Goal: Information Seeking & Learning: Learn about a topic

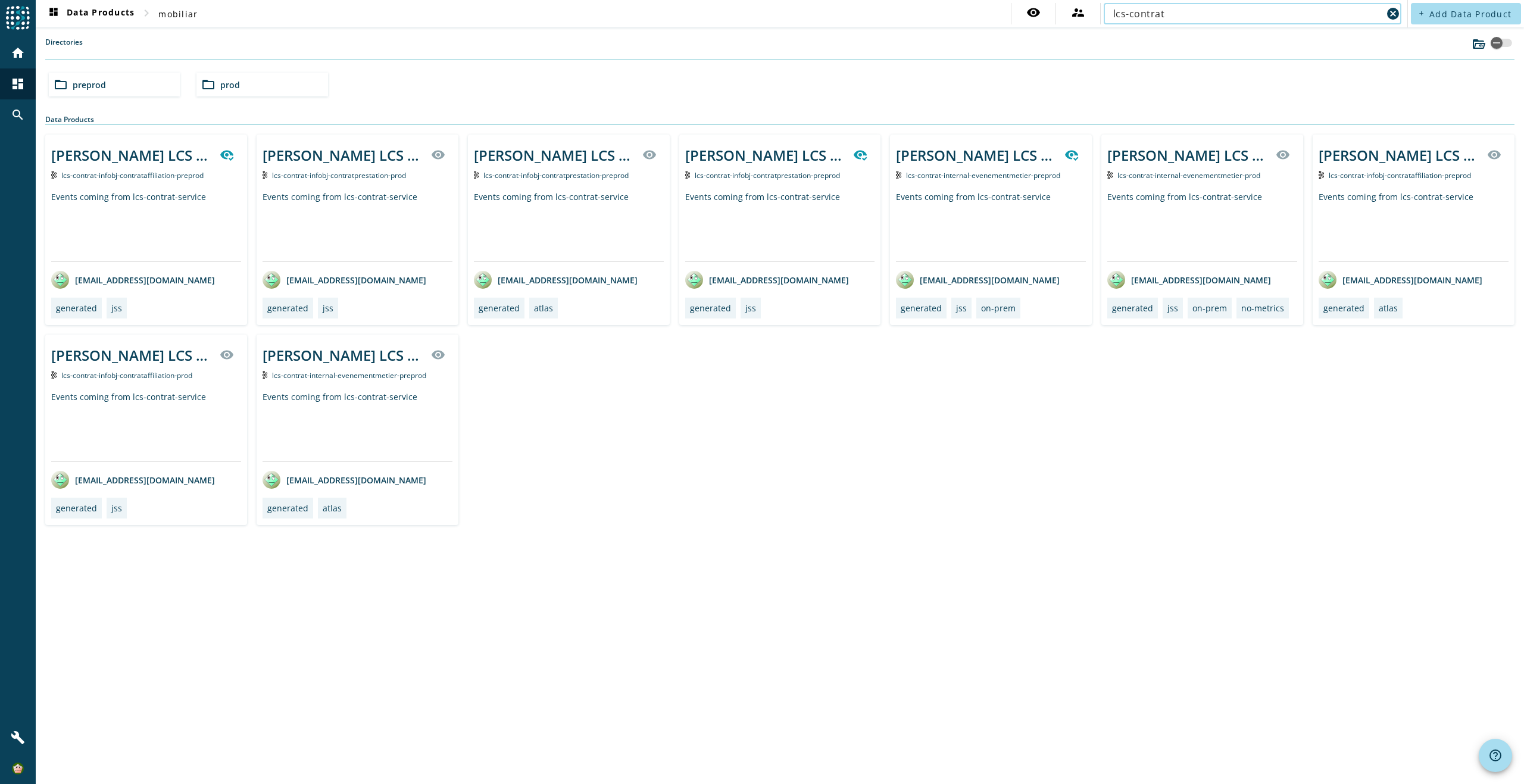
type input "lcs-contrat"
click at [212, 87] on mat-icon "folder_open" at bounding box center [209, 85] width 15 height 15
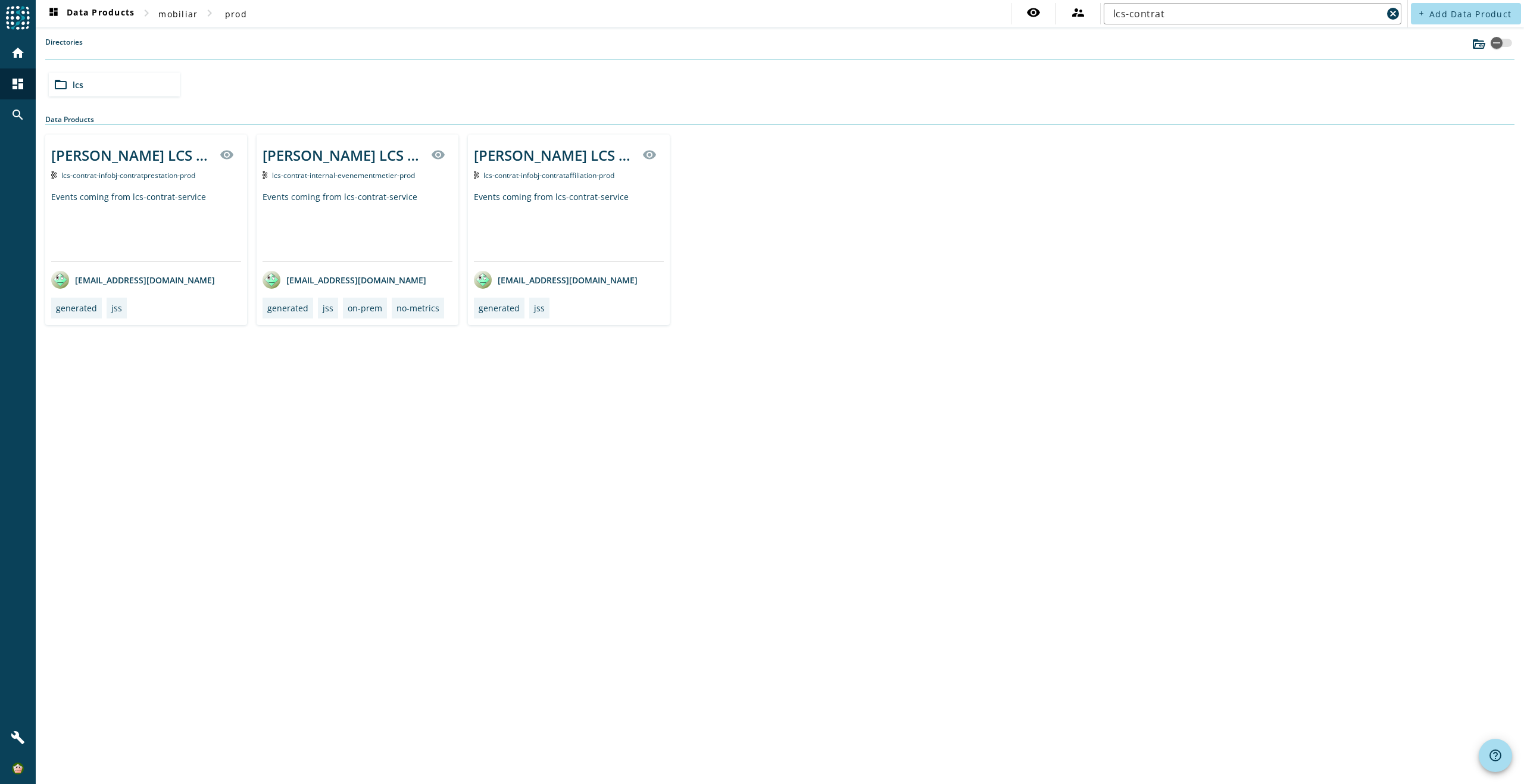
click at [194, 173] on span "lcs-contrat-infobj-contratprestation-prod" at bounding box center [128, 175] width 134 height 10
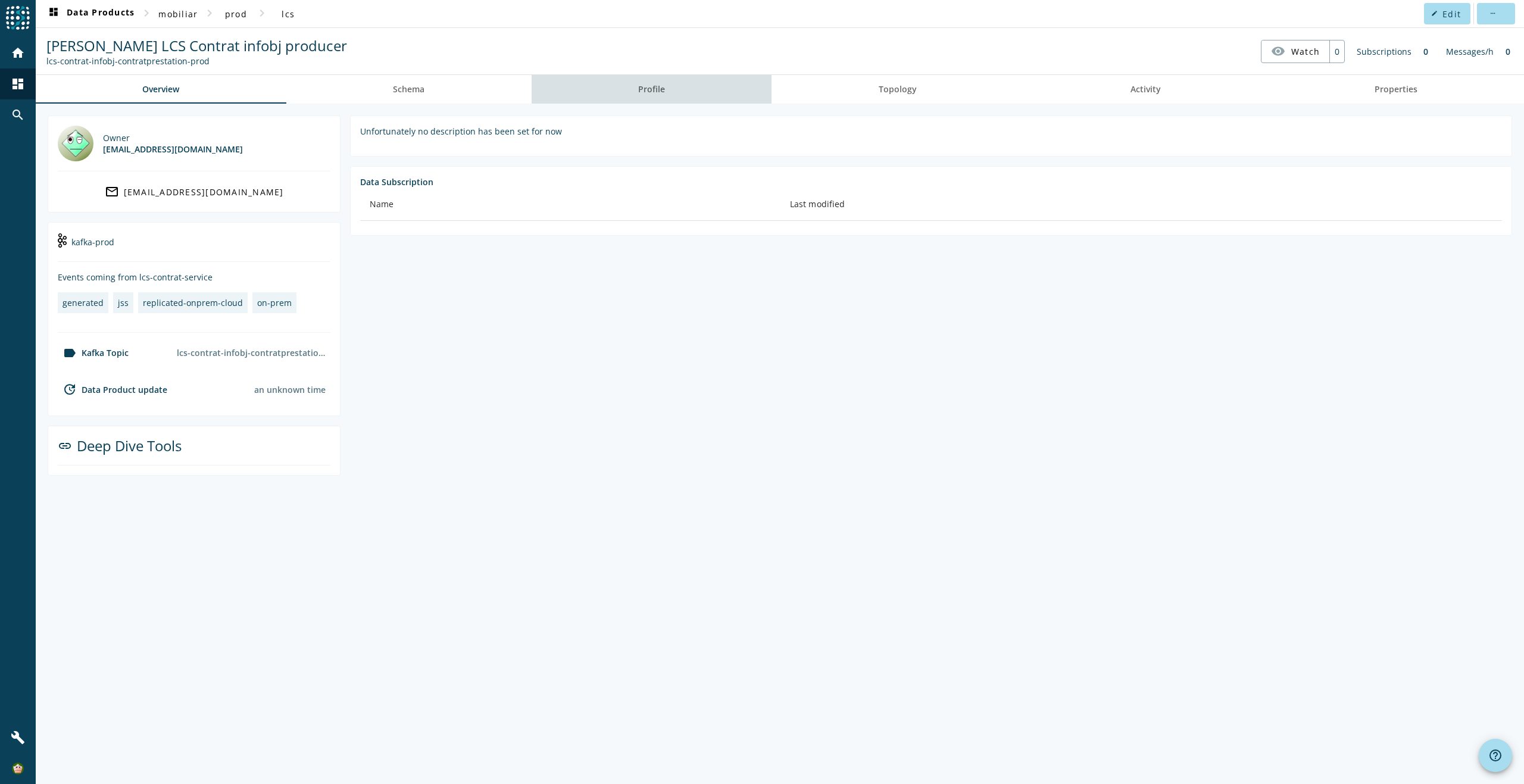
click at [640, 90] on span "Profile" at bounding box center [651, 89] width 27 height 8
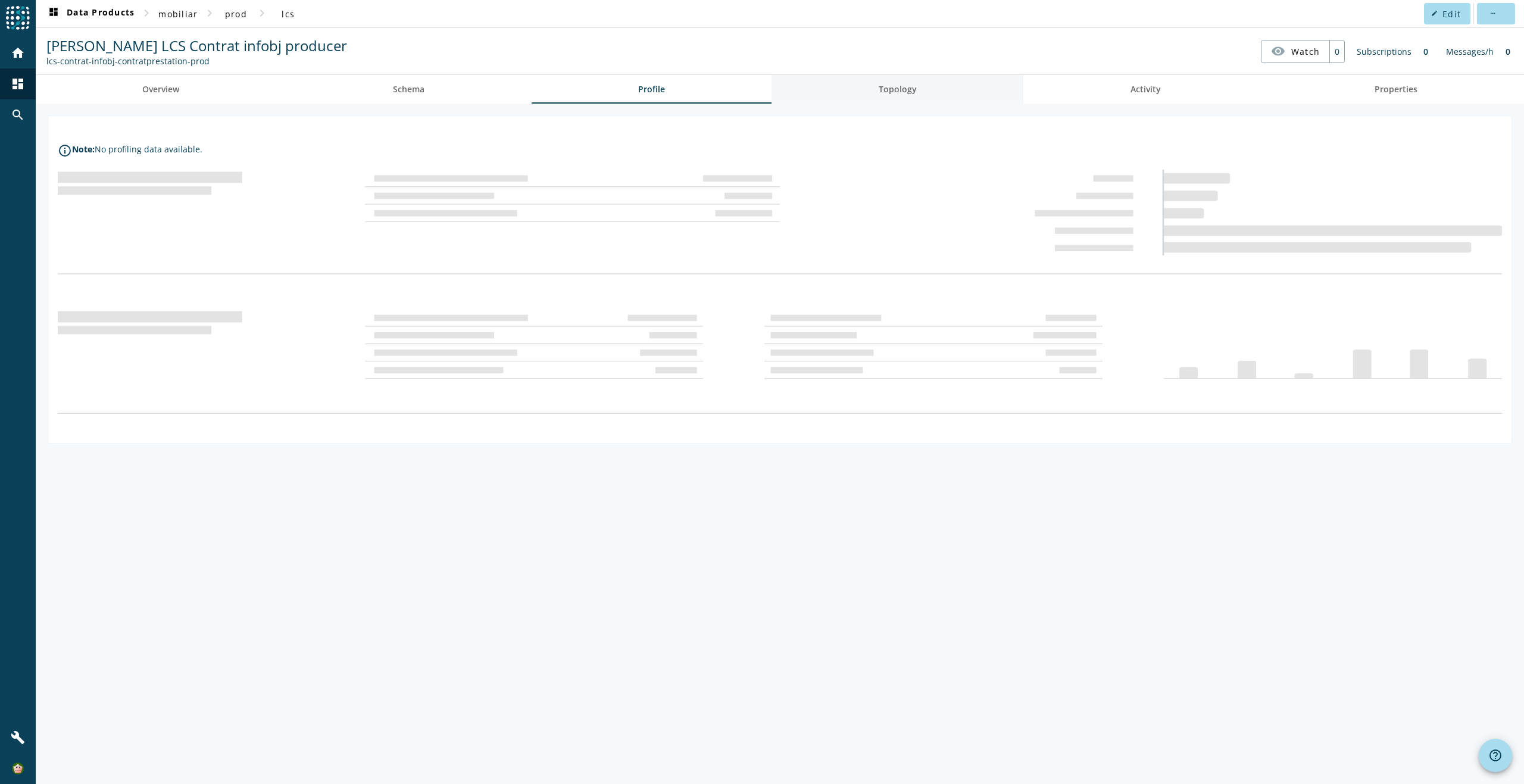
click at [904, 89] on span "Topology" at bounding box center [898, 89] width 38 height 8
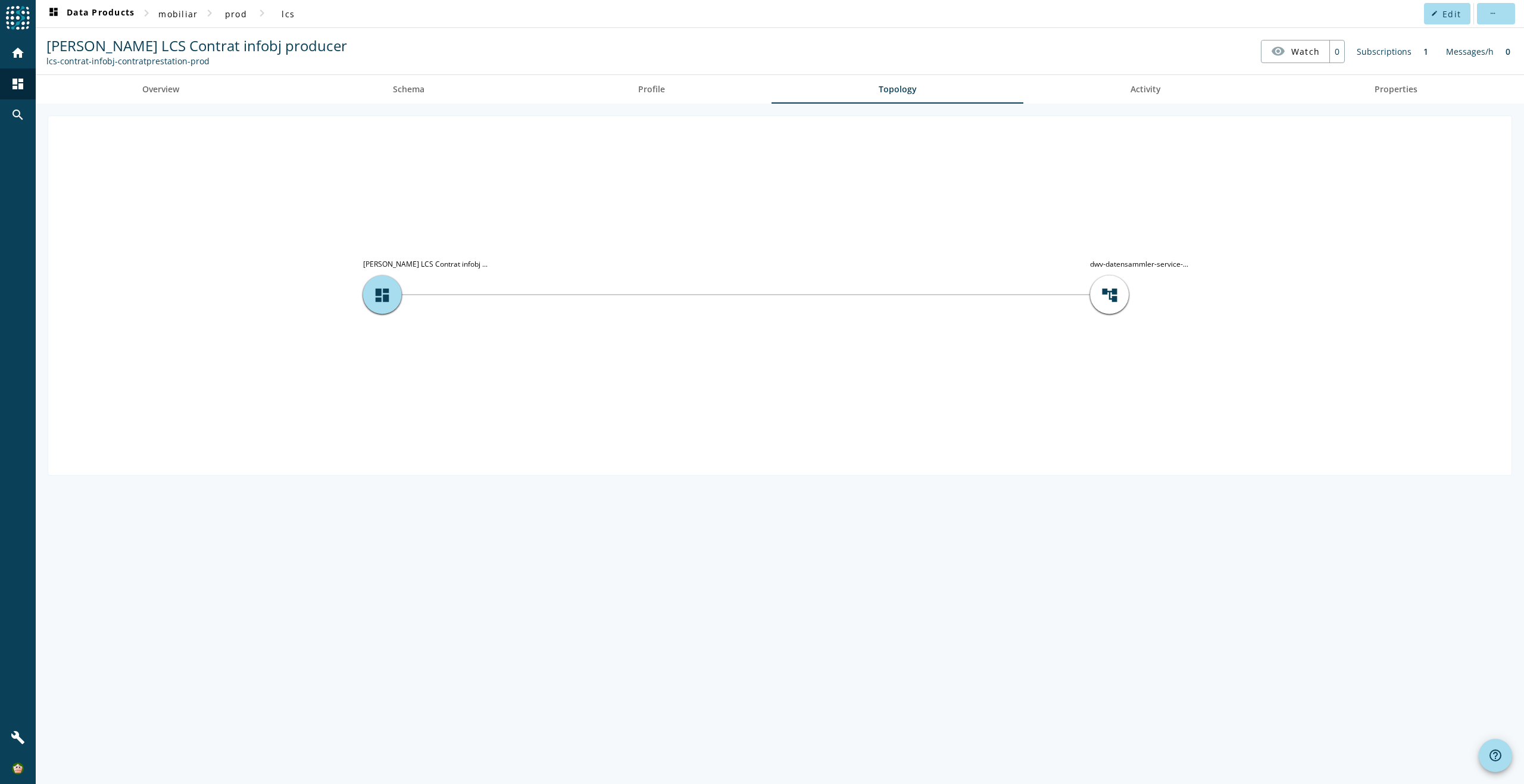
click at [1133, 263] on tspan "dwv-datensammler-service-..." at bounding box center [1139, 264] width 98 height 10
click at [941, 437] on icon "account_tree dwv-datensammler-service-... dashboard [PERSON_NAME] LCS Contrat i…" at bounding box center [779, 294] width 1463 height 357
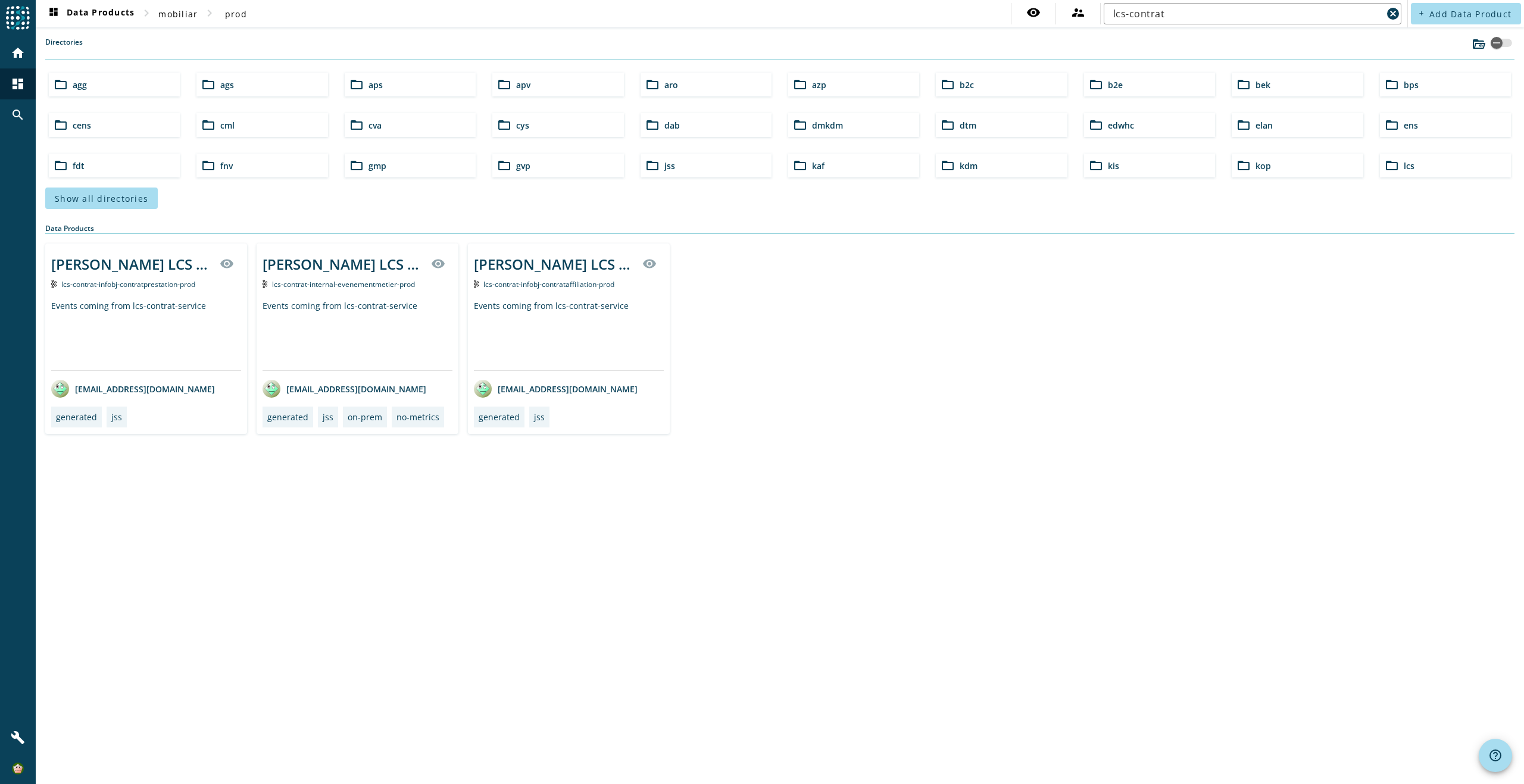
click at [557, 292] on div "[PERSON_NAME] LCS Contrat infobj producer visibility lcs-contrat-infobj-contrat…" at bounding box center [568, 338] width 202 height 190
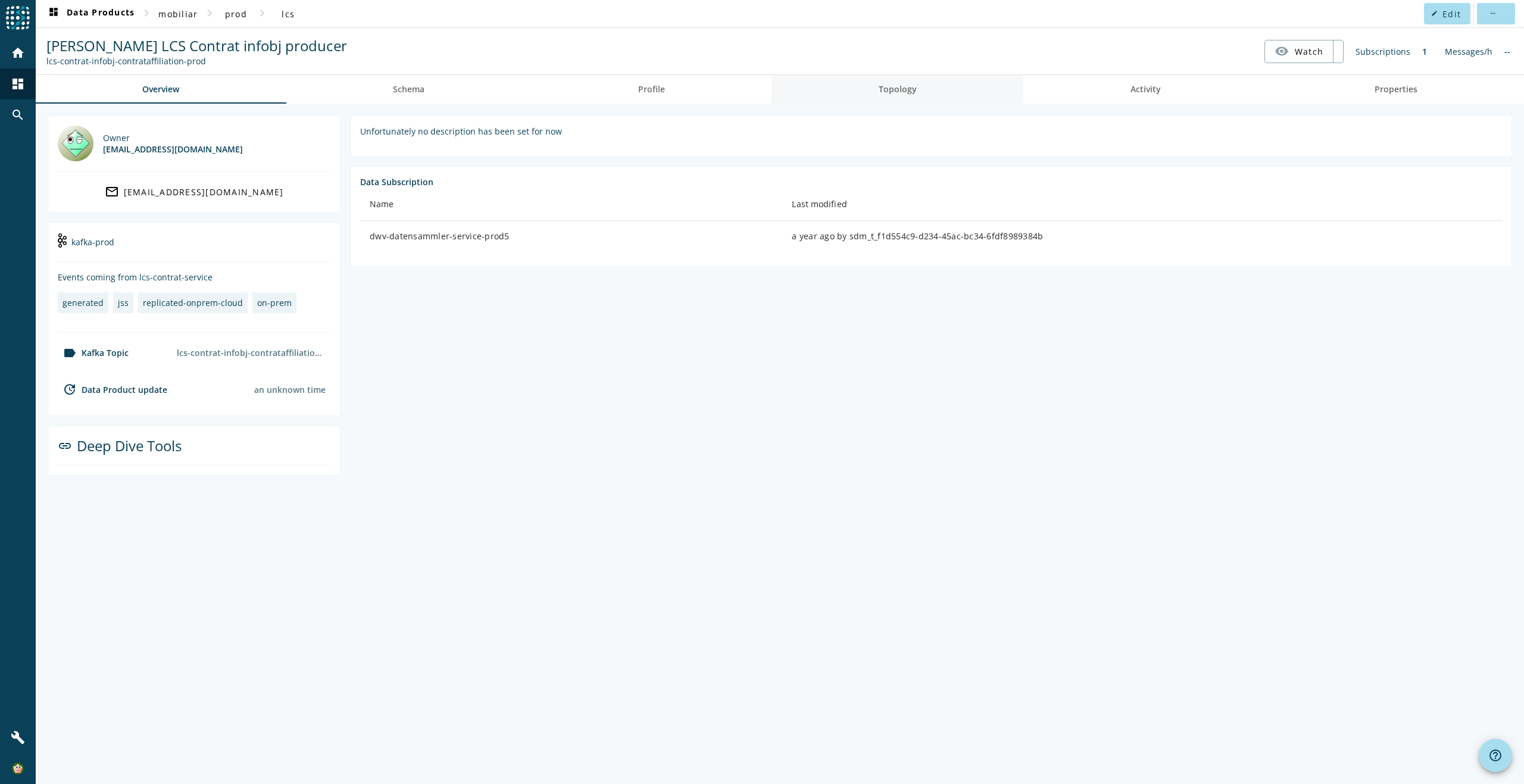
click at [895, 87] on span "Topology" at bounding box center [898, 89] width 38 height 8
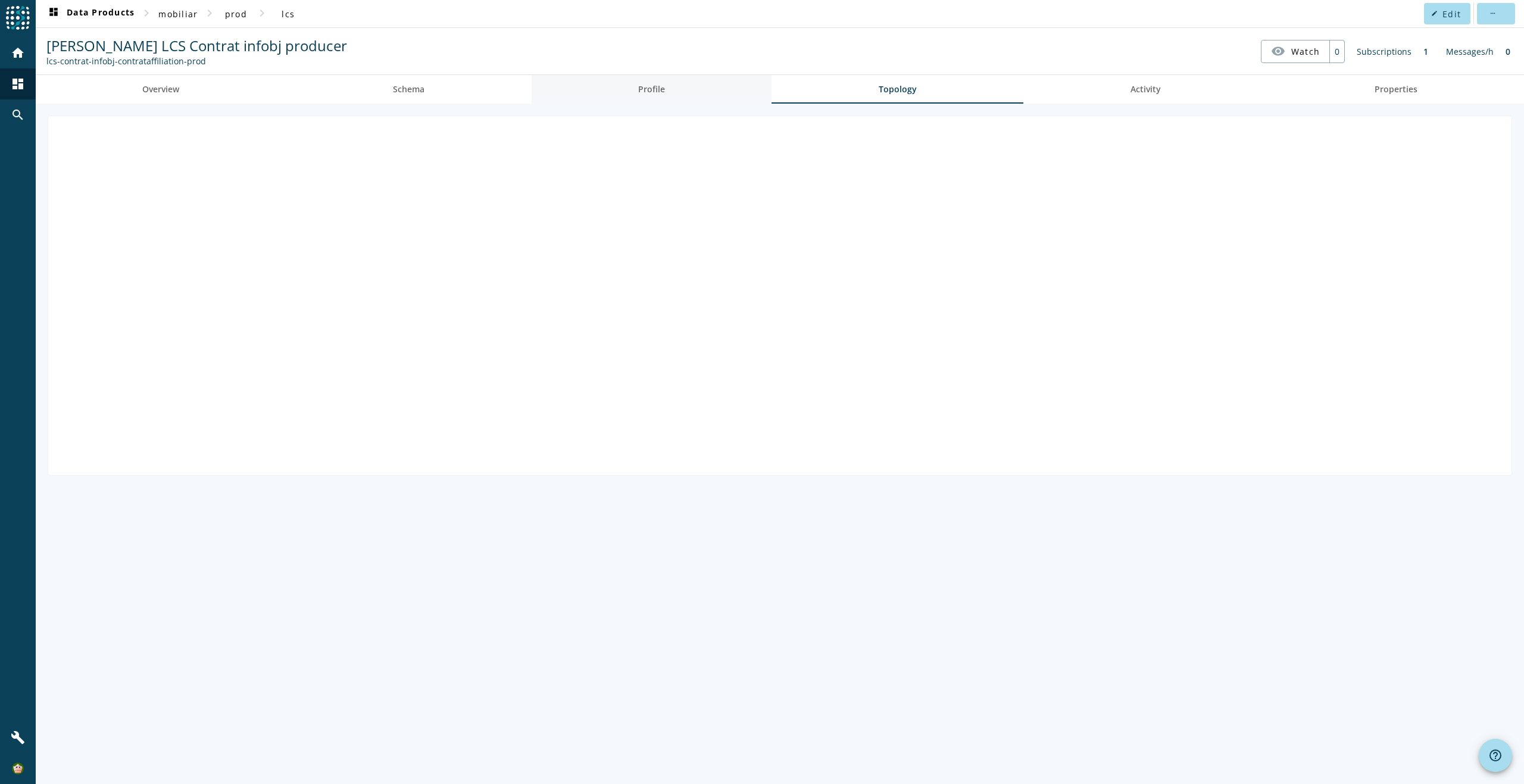
click at [651, 87] on span "Profile" at bounding box center [651, 89] width 27 height 8
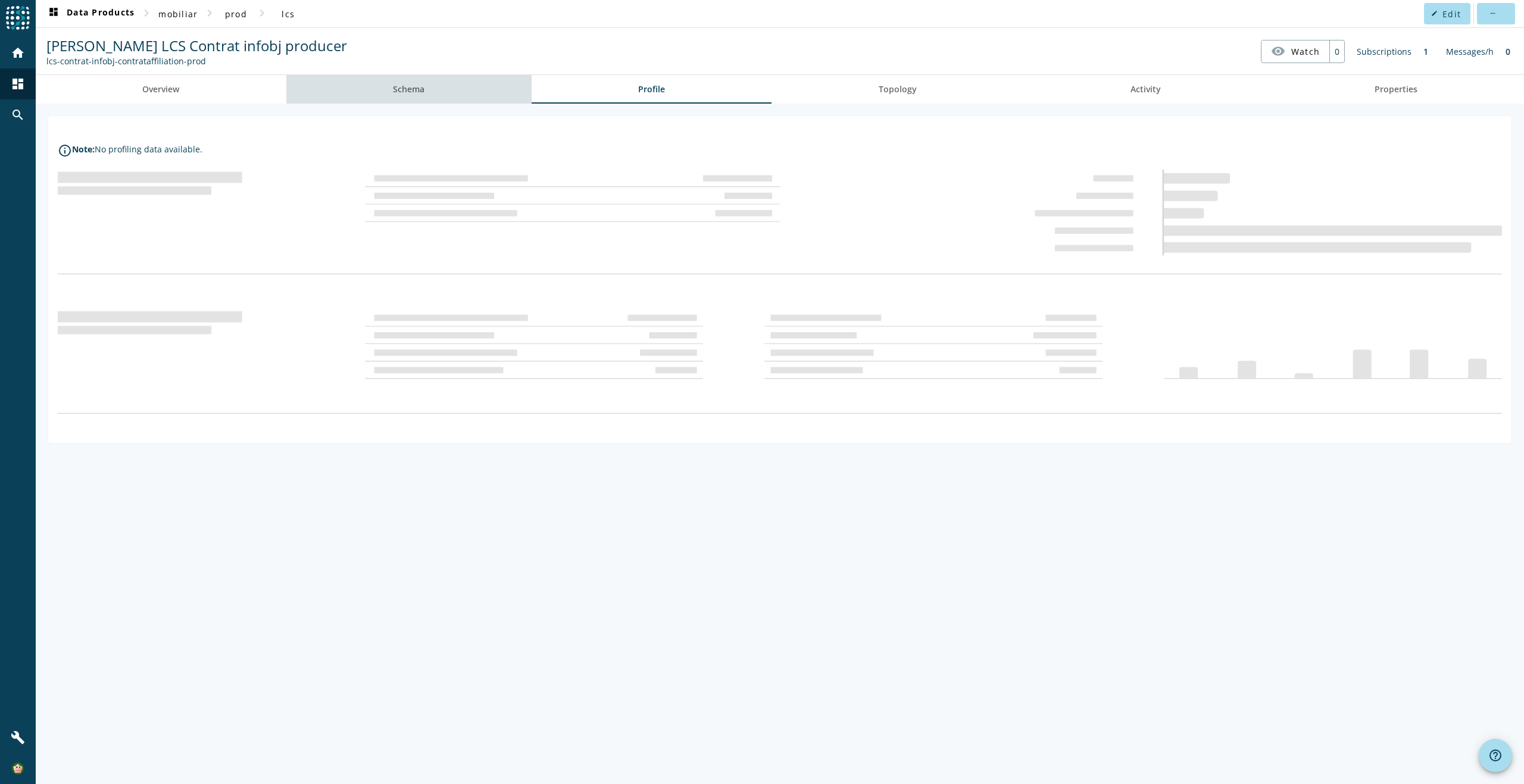
click at [405, 93] on span "Schema" at bounding box center [409, 89] width 32 height 8
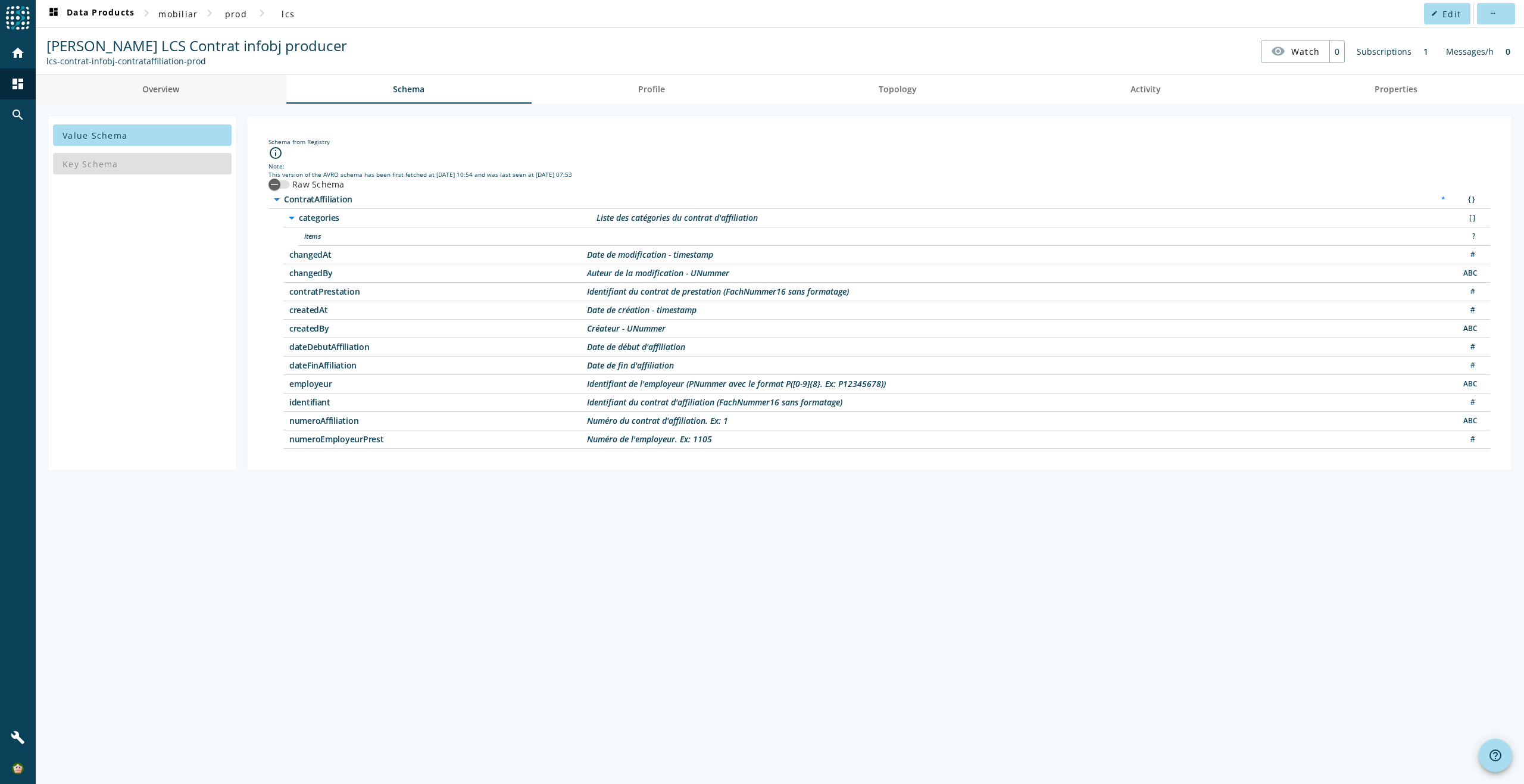
click at [213, 90] on link "Overview" at bounding box center [161, 89] width 250 height 28
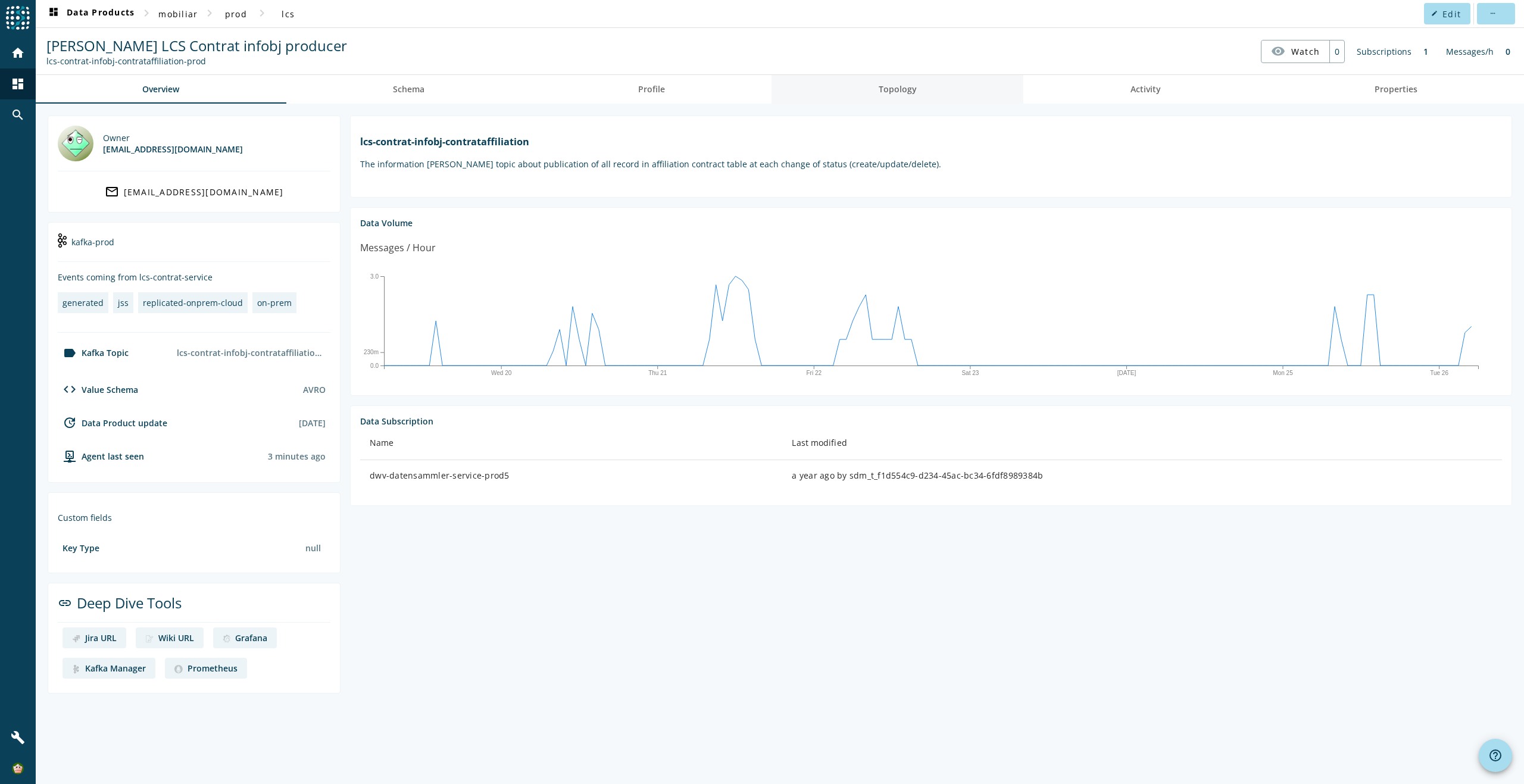
click at [907, 95] on span "Topology" at bounding box center [898, 89] width 38 height 28
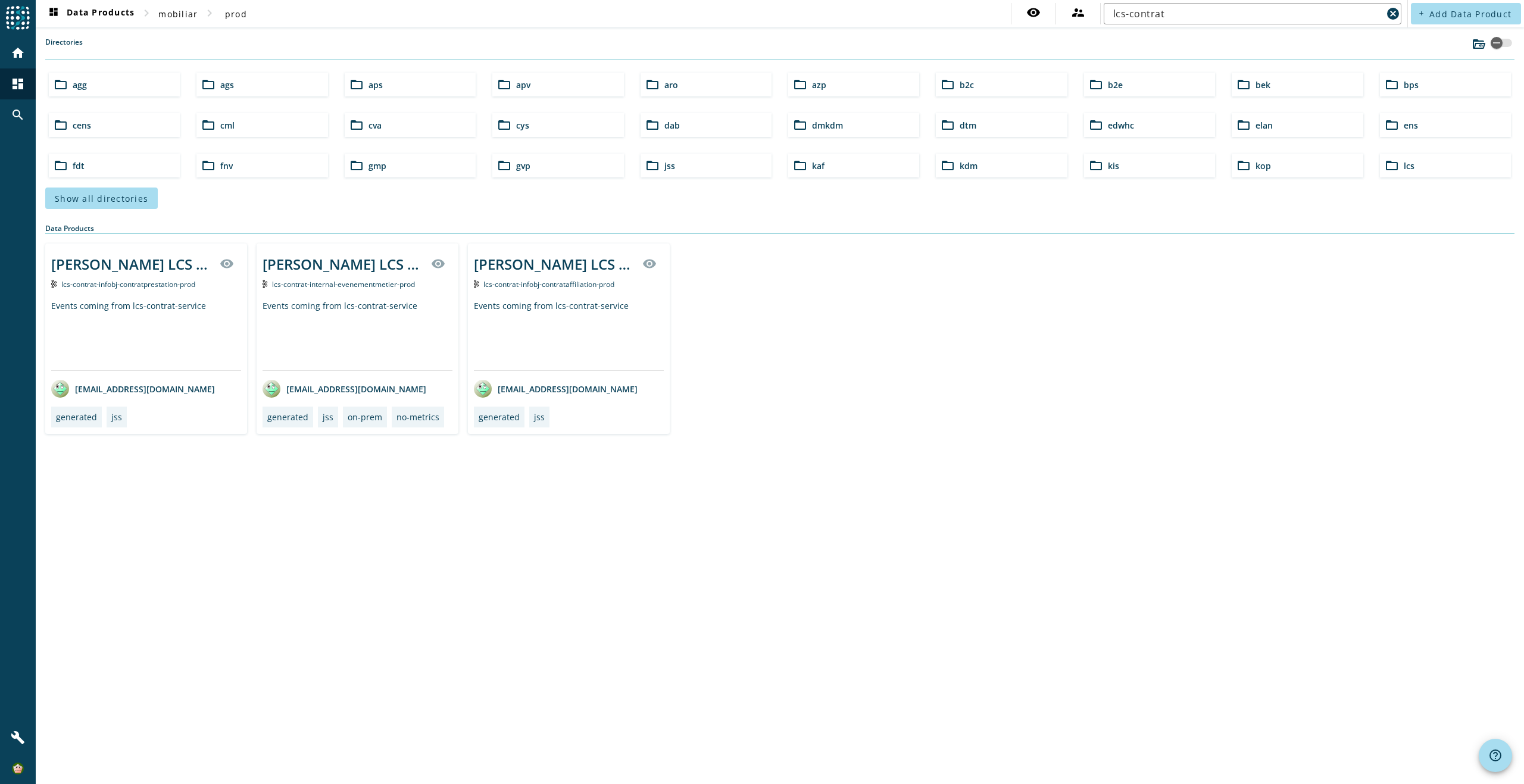
click at [381, 299] on div "[PERSON_NAME] LCS Contrat infobj producer visibility lcs-contrat-internal-evene…" at bounding box center [357, 338] width 202 height 190
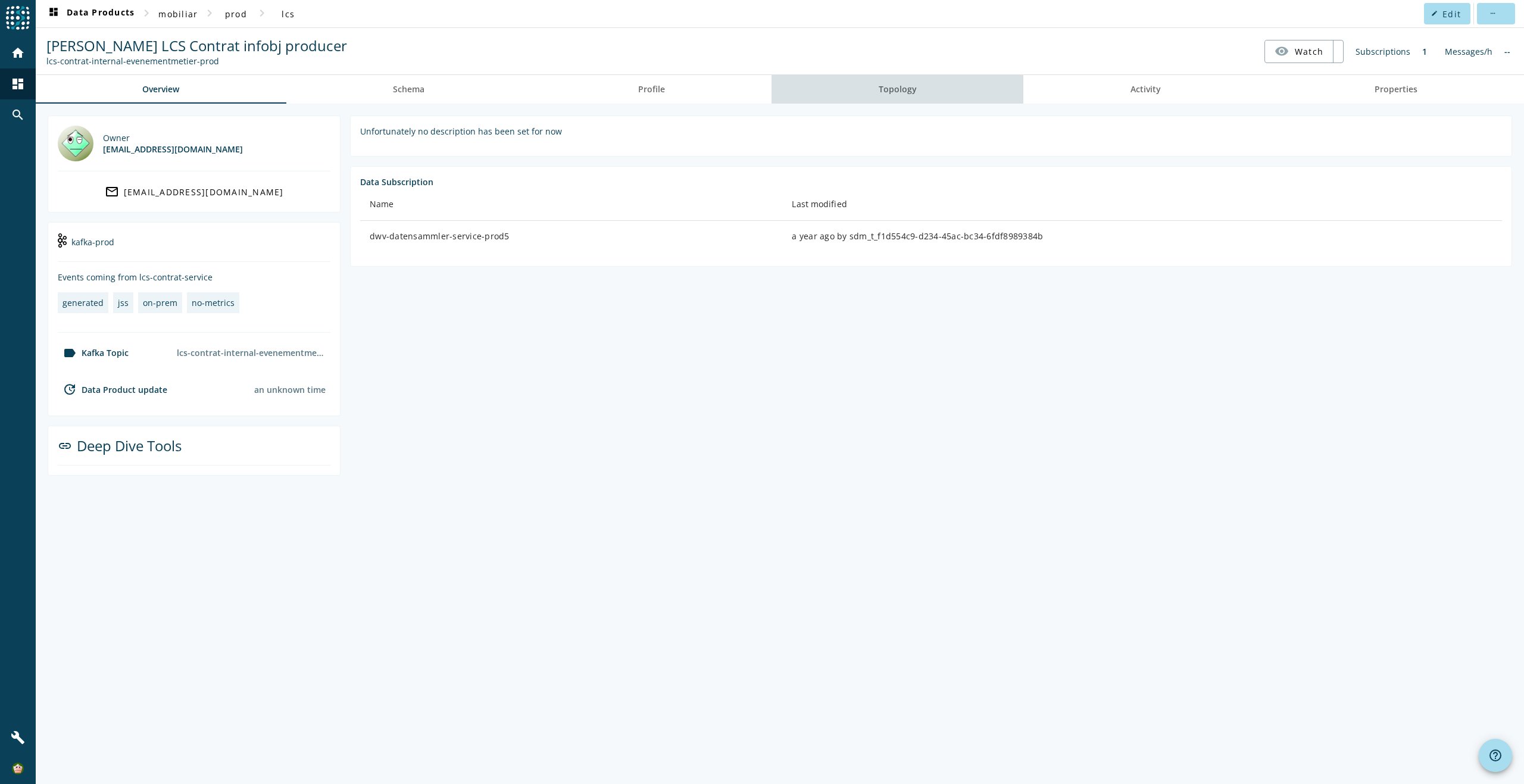
click at [908, 89] on span "Topology" at bounding box center [898, 89] width 38 height 8
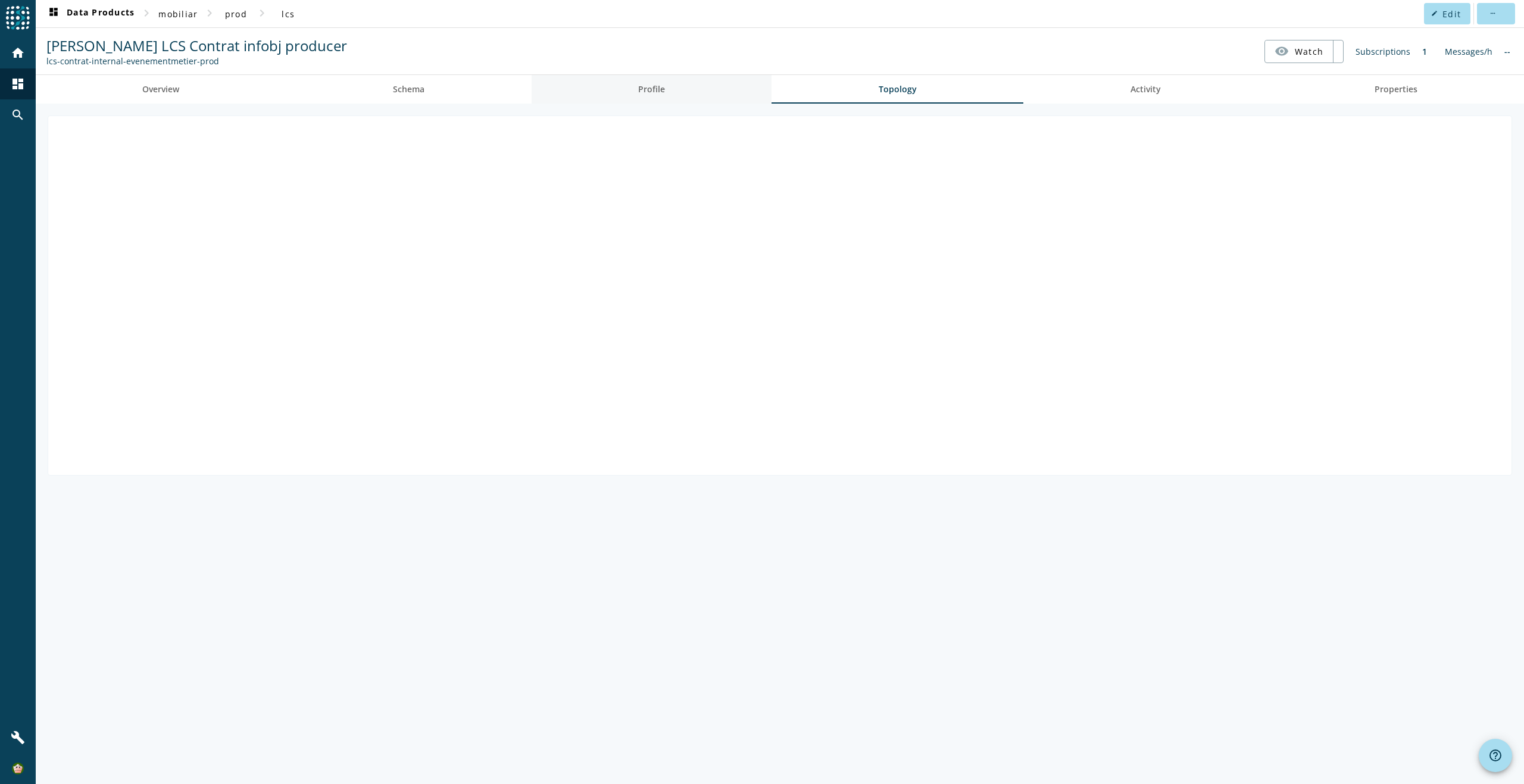
click at [691, 90] on link "Profile" at bounding box center [651, 89] width 241 height 28
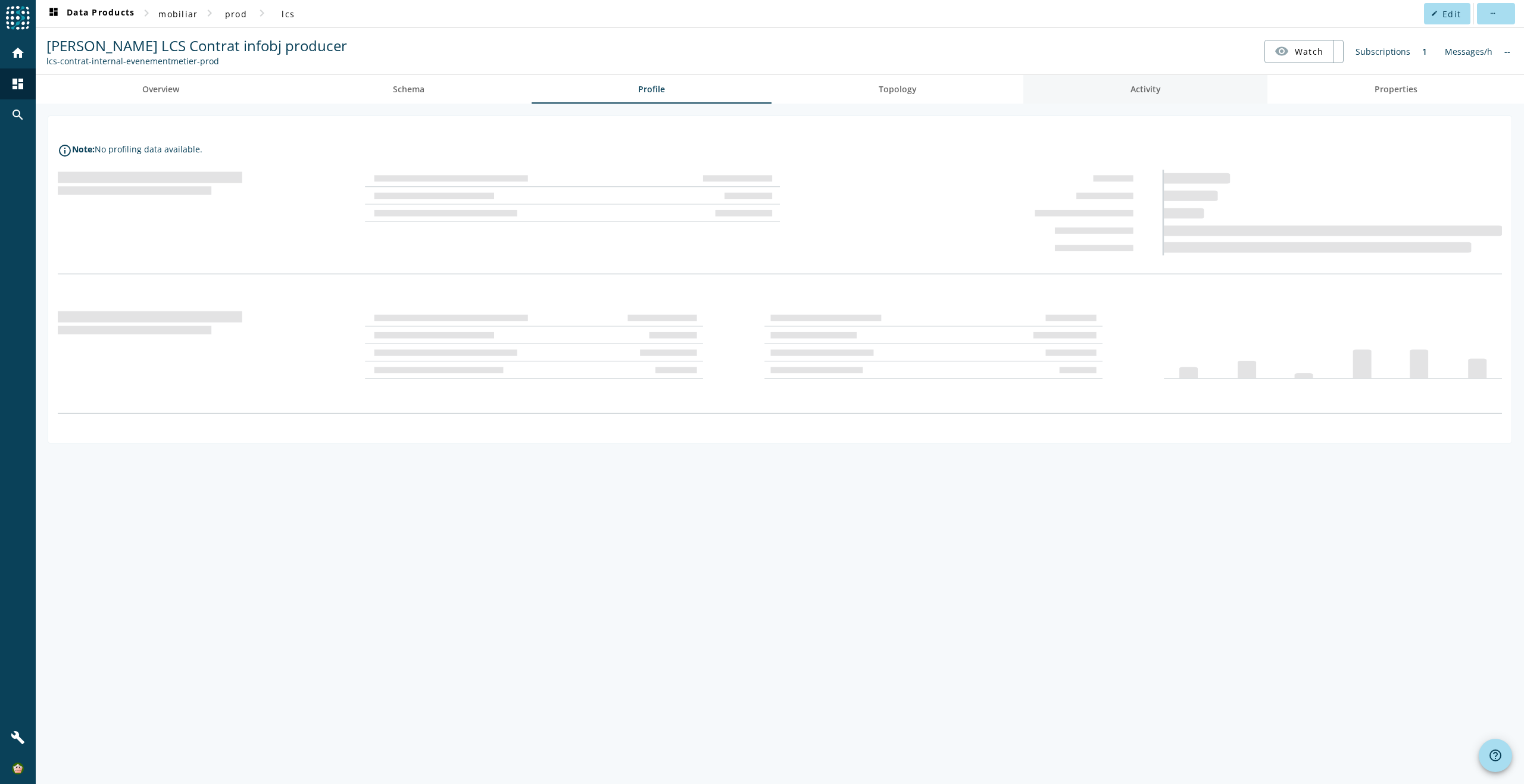
click at [1139, 90] on span "Activity" at bounding box center [1146, 89] width 30 height 8
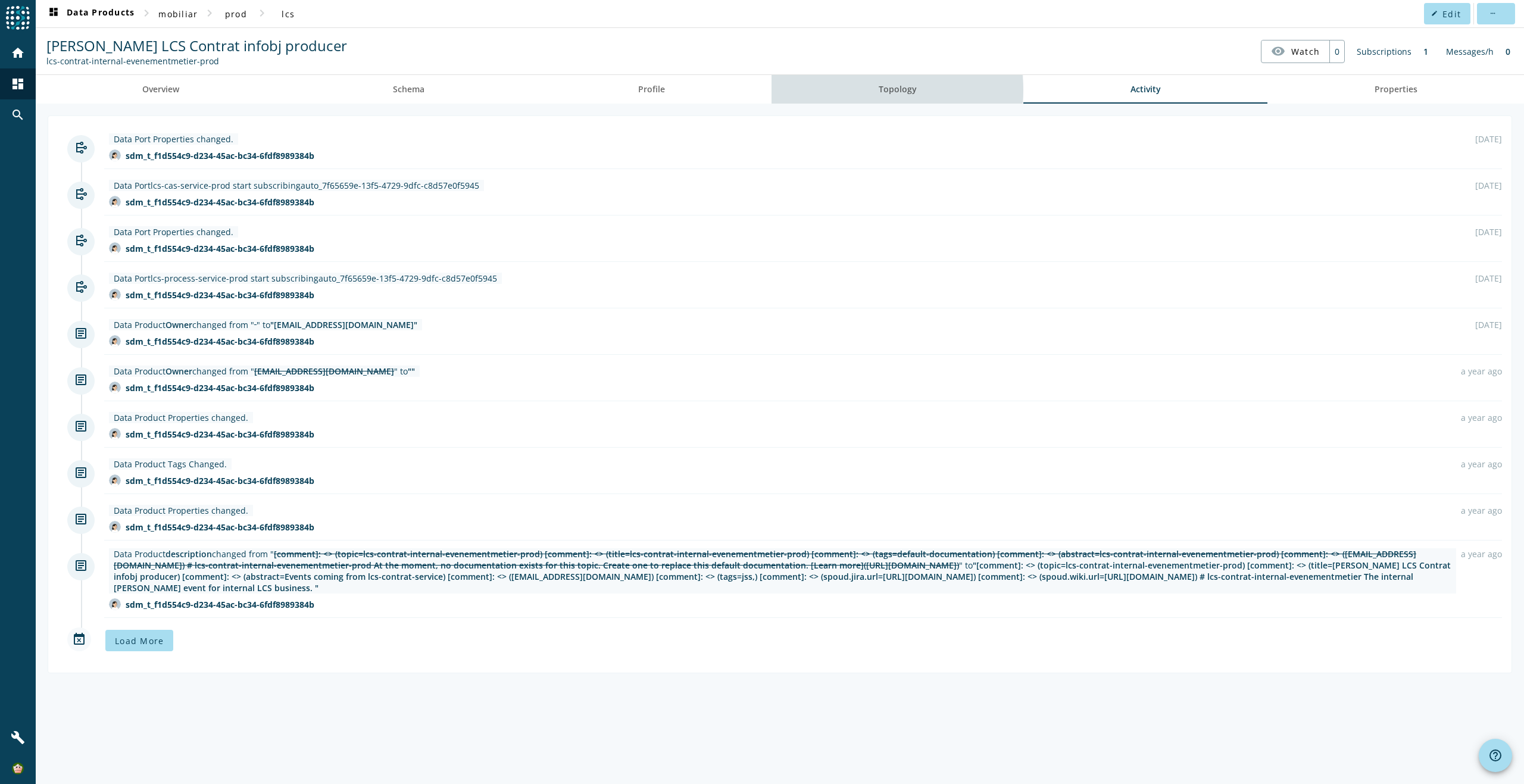
click at [891, 90] on span "Topology" at bounding box center [898, 89] width 38 height 8
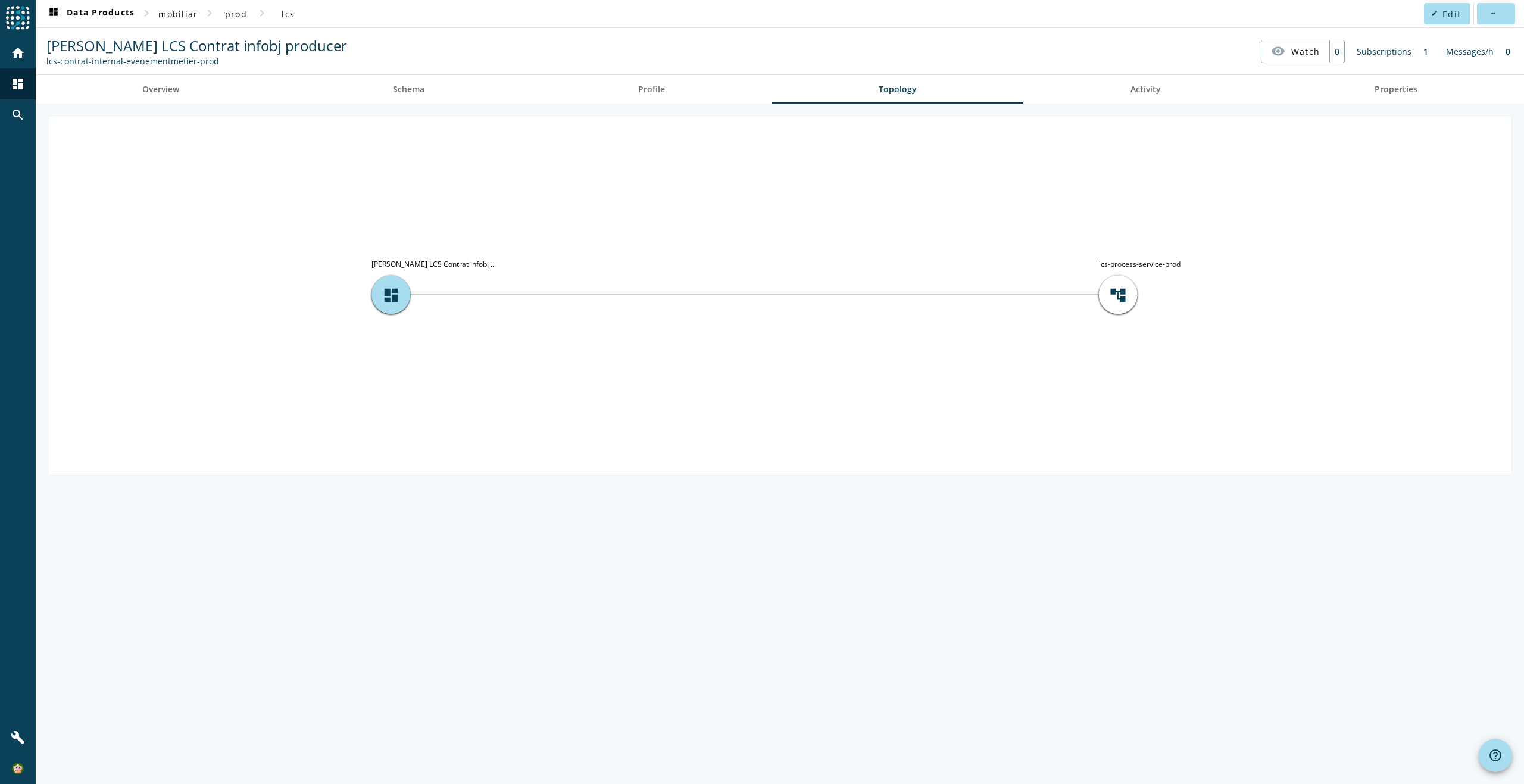
click at [61, 60] on div "lcs-contrat-internal-evenementmetier-prod" at bounding box center [197, 61] width 301 height 12
copy nav "lcs-contrat-internal-evenementmetier-prod visibility Watch"
